Goal: Task Accomplishment & Management: Use online tool/utility

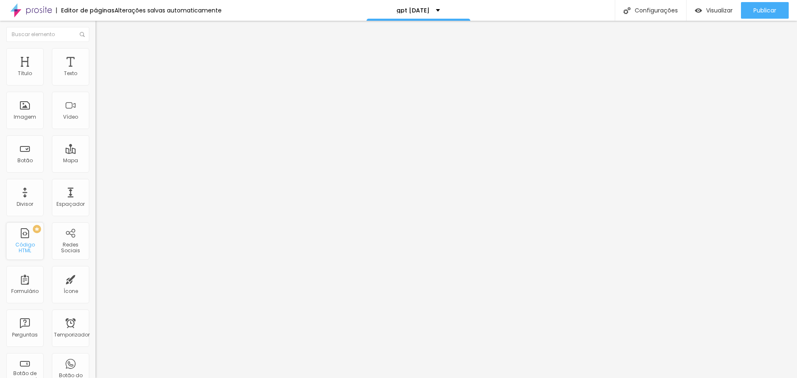
click at [27, 248] on font "Código HTML" at bounding box center [25, 247] width 20 height 13
click at [95, 105] on div at bounding box center [142, 104] width 95 height 64
click at [103, 57] on font "Avançado" at bounding box center [116, 53] width 27 height 7
click at [758, 12] on font "Publicar" at bounding box center [765, 10] width 23 height 8
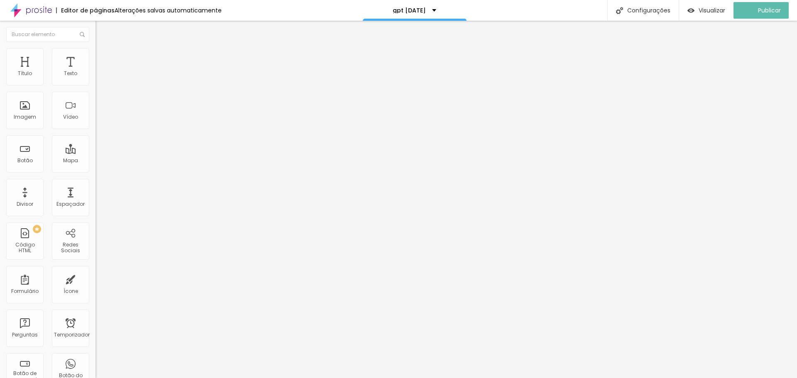
click at [102, 33] on img "button" at bounding box center [105, 30] width 7 height 7
click at [8, 32] on input "text" at bounding box center [47, 34] width 83 height 15
drag, startPoint x: 49, startPoint y: 207, endPoint x: 88, endPoint y: 176, distance: 49.3
click at [95, 206] on div "Editar nulo Conteúdo Avançado Código HTML 17683 caracteres <! doctype html > < …" at bounding box center [142, 199] width 95 height 357
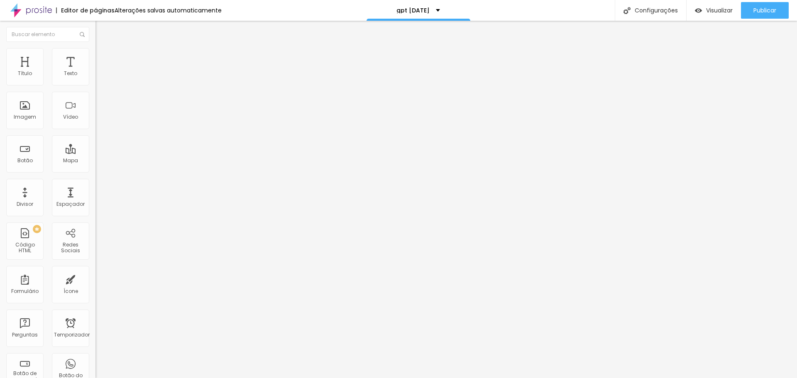
click at [95, 71] on img at bounding box center [97, 68] width 5 height 5
drag, startPoint x: 426, startPoint y: 71, endPoint x: 351, endPoint y: 82, distance: 75.5
click at [351, 378] on div "Código HTML" at bounding box center [398, 384] width 797 height 12
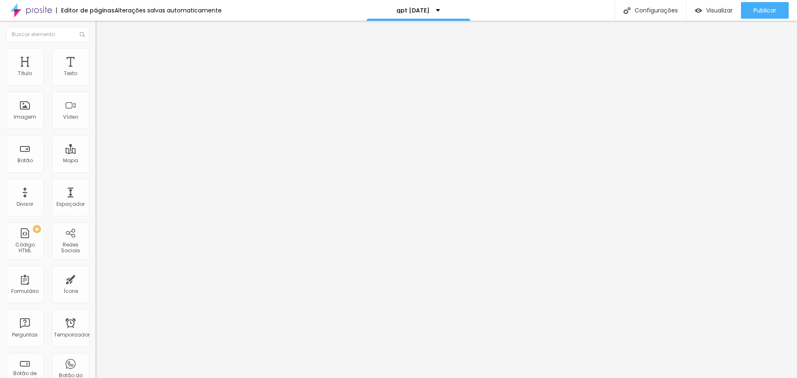
click at [95, 71] on img at bounding box center [97, 68] width 5 height 5
drag, startPoint x: 421, startPoint y: 183, endPoint x: 386, endPoint y: 183, distance: 34.5
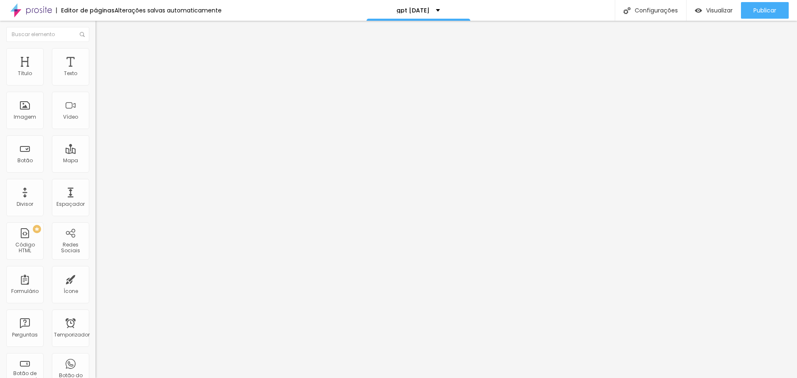
click at [95, 71] on img at bounding box center [97, 68] width 5 height 5
drag, startPoint x: 252, startPoint y: 88, endPoint x: 396, endPoint y: 240, distance: 210.3
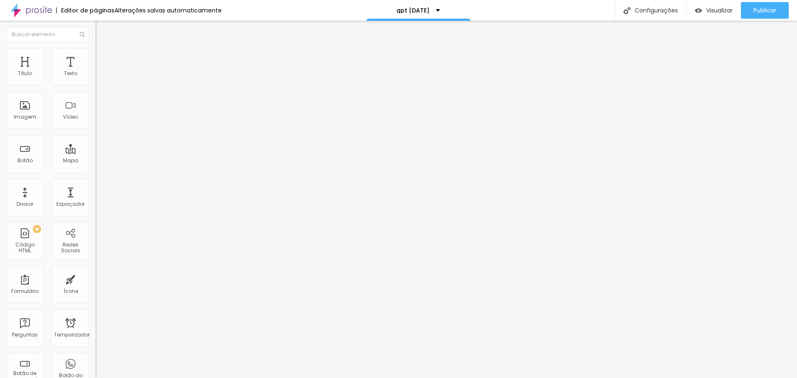
click at [95, 111] on div "<! doctype html > < html lang = "pt-BR" > < cabeça > < meta conjunto de caracte…" at bounding box center [450, 101] width 710 height 58
click at [95, 118] on div "<! doctype html > < html lang = "pt-BR" > < cabeça > < meta conjunto de caracte…" at bounding box center [431, 101] width 672 height 58
drag, startPoint x: 8, startPoint y: 96, endPoint x: 66, endPoint y: 158, distance: 84.9
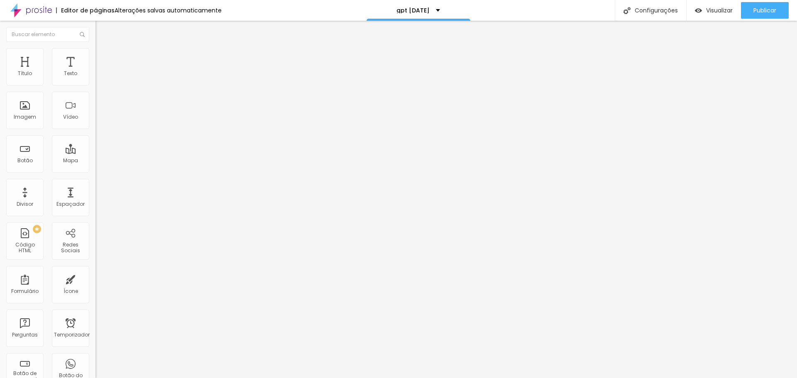
click at [95, 97] on div "Código HTML 17683 caracteres btnPh . classList . add ( 'botão-ativo' ) ; btnSc …" at bounding box center [142, 76] width 95 height 41
paste textarea
click at [95, 25] on button "Editar nulo" at bounding box center [142, 30] width 95 height 19
click at [35, 237] on div "PREMIUM Código HTML" at bounding box center [24, 241] width 37 height 37
click at [27, 241] on div "PREMIUM Código HTML" at bounding box center [24, 241] width 37 height 37
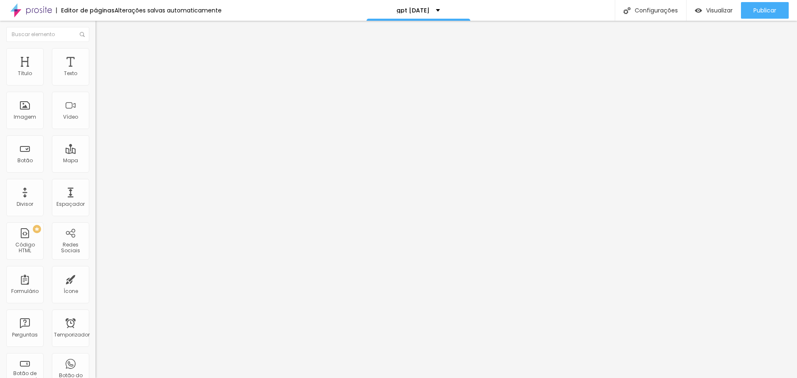
click at [95, 71] on img at bounding box center [97, 68] width 5 height 5
drag, startPoint x: 253, startPoint y: 85, endPoint x: 401, endPoint y: 308, distance: 267.8
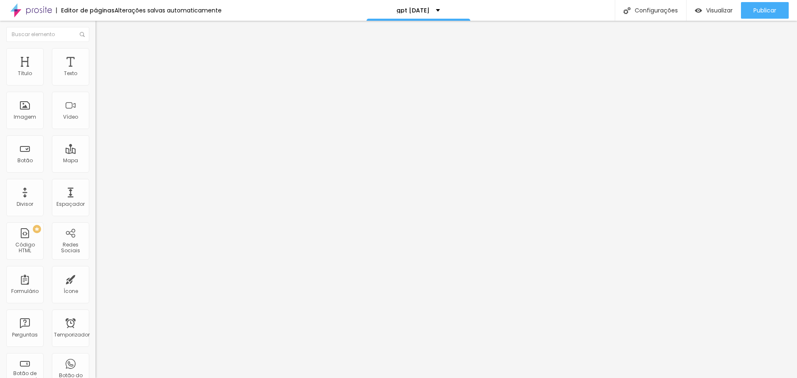
drag, startPoint x: 8, startPoint y: 95, endPoint x: 79, endPoint y: 177, distance: 108.0
click at [95, 176] on div "Editar nulo Conteúdo Avançado Código HTML 6249 caracteres porScenarios . lista …" at bounding box center [142, 199] width 95 height 357
click at [95, 71] on img at bounding box center [97, 68] width 5 height 5
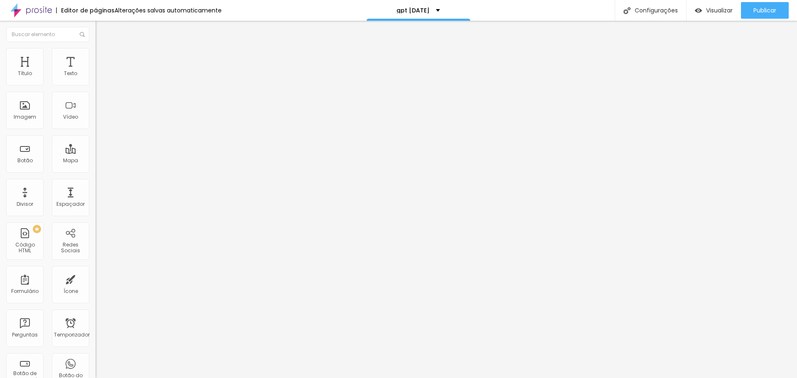
drag, startPoint x: 282, startPoint y: 91, endPoint x: 276, endPoint y: 116, distance: 26.0
drag, startPoint x: 253, startPoint y: 88, endPoint x: 355, endPoint y: 314, distance: 247.3
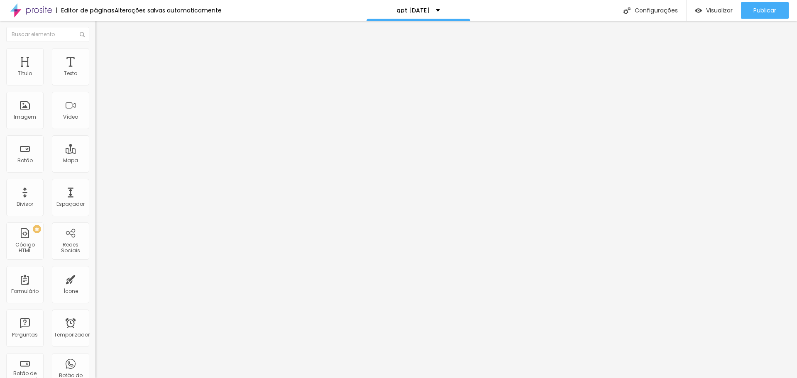
scroll to position [571, 0]
click at [95, 72] on div "6116 caracteres" at bounding box center [142, 66] width 95 height 11
click at [95, 72] on div at bounding box center [142, 69] width 95 height 6
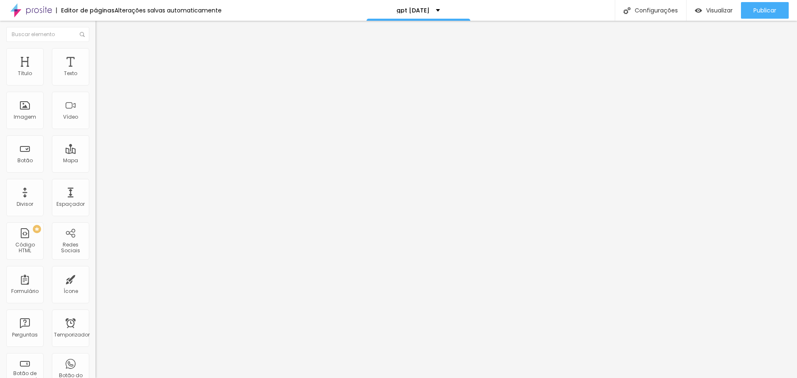
scroll to position [542, 0]
click at [95, 113] on div at bounding box center [142, 104] width 95 height 64
drag, startPoint x: 10, startPoint y: 32, endPoint x: 15, endPoint y: 62, distance: 29.8
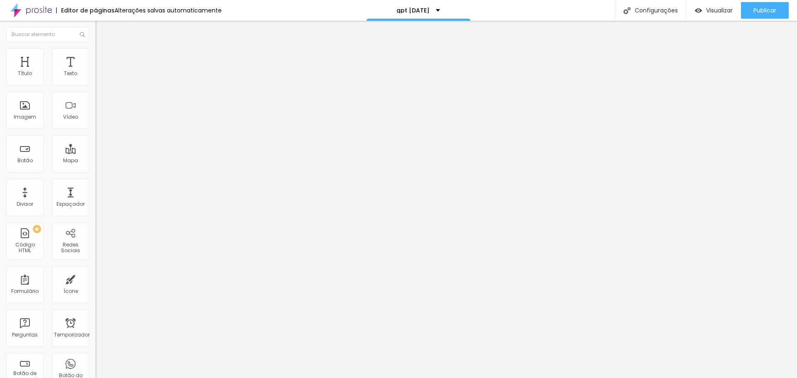
click at [102, 33] on img "button" at bounding box center [105, 30] width 7 height 7
click at [95, 107] on div at bounding box center [142, 104] width 95 height 64
click at [95, 71] on img at bounding box center [97, 68] width 5 height 5
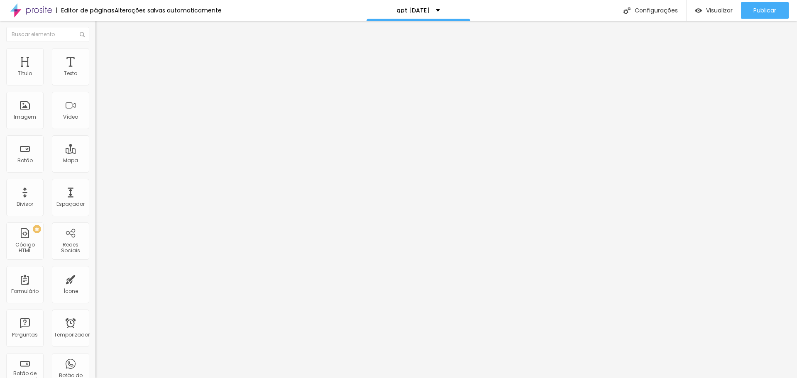
drag, startPoint x: 259, startPoint y: 204, endPoint x: 429, endPoint y: 216, distance: 171.0
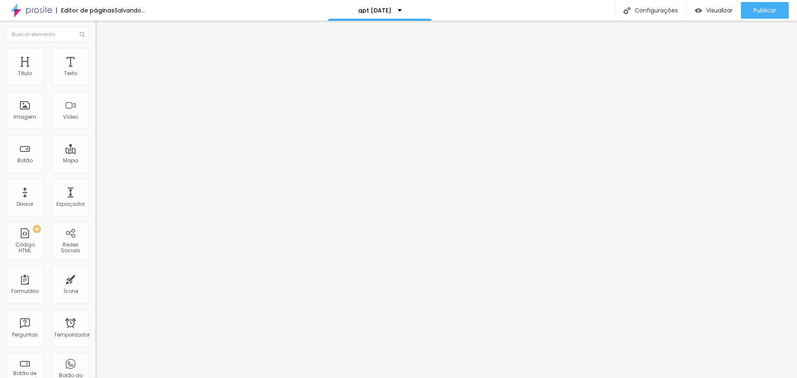
click at [23, 245] on font "Código HTML" at bounding box center [25, 247] width 20 height 13
click at [95, 120] on div at bounding box center [142, 104] width 95 height 64
click at [95, 111] on div "<! doctype html > < html lang = "pt-BR" > < cabeça > < meta conjunto de caracte…" at bounding box center [431, 101] width 672 height 58
click at [95, 114] on div "<! doctype html > < html lang = "pt-BR" > < cabeça > < meta conjunto de caracte…" at bounding box center [431, 101] width 672 height 58
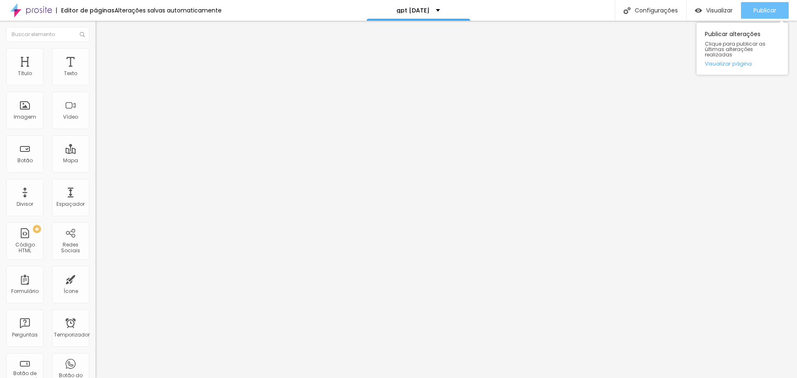
click at [761, 3] on div "Publicar" at bounding box center [765, 10] width 23 height 17
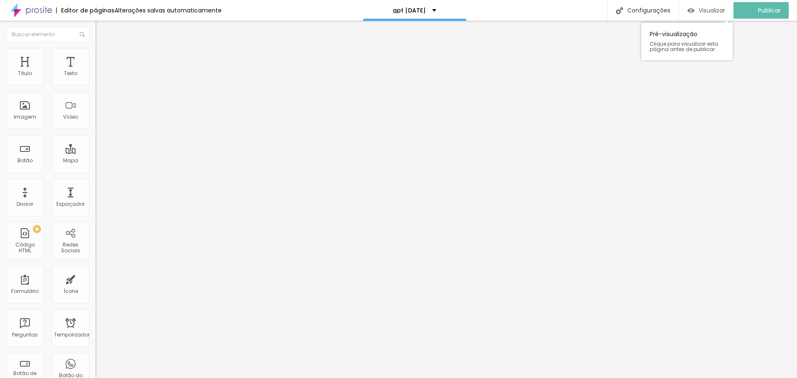
click at [714, 11] on font "Visualizar" at bounding box center [712, 10] width 27 height 8
click at [95, 71] on img at bounding box center [97, 68] width 5 height 5
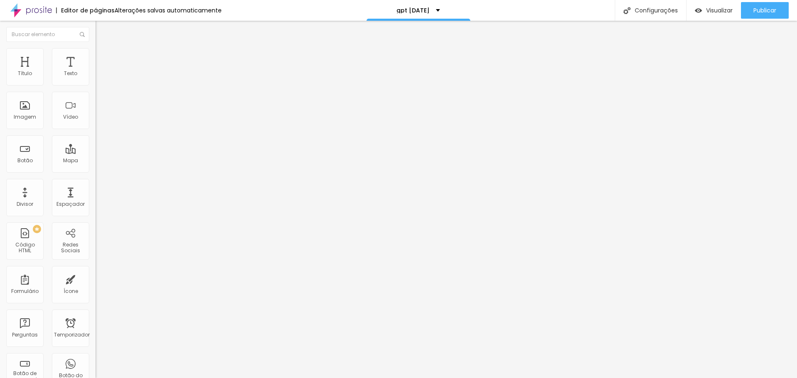
click at [95, 72] on div "0 caracteres" at bounding box center [142, 66] width 95 height 11
click at [95, 71] on img at bounding box center [97, 68] width 5 height 5
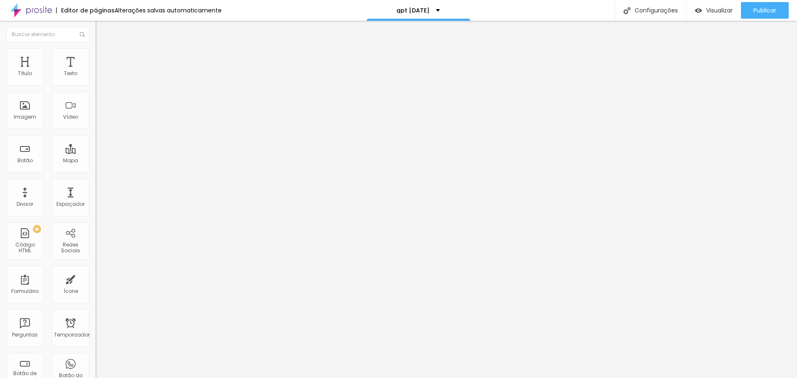
scroll to position [1103, 0]
click at [95, 71] on img at bounding box center [97, 68] width 5 height 5
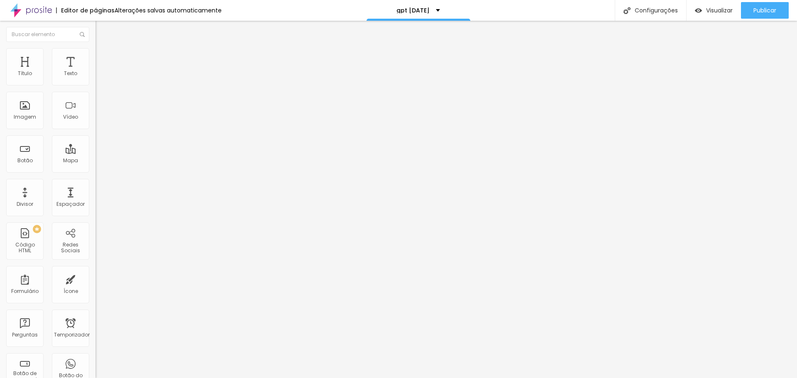
click at [95, 104] on div at bounding box center [142, 104] width 95 height 64
click at [95, 54] on li "Avançado" at bounding box center [142, 52] width 95 height 8
click at [103, 49] on font "Conteúdo" at bounding box center [116, 45] width 26 height 7
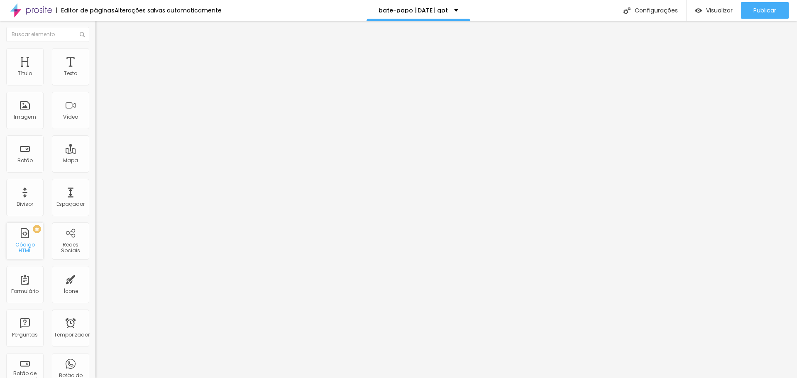
click at [28, 244] on div "PREMIUM Código HTML" at bounding box center [24, 241] width 37 height 37
click at [95, 71] on img at bounding box center [97, 68] width 5 height 5
click at [95, 126] on div at bounding box center [142, 104] width 95 height 64
